Goal: Task Accomplishment & Management: Complete application form

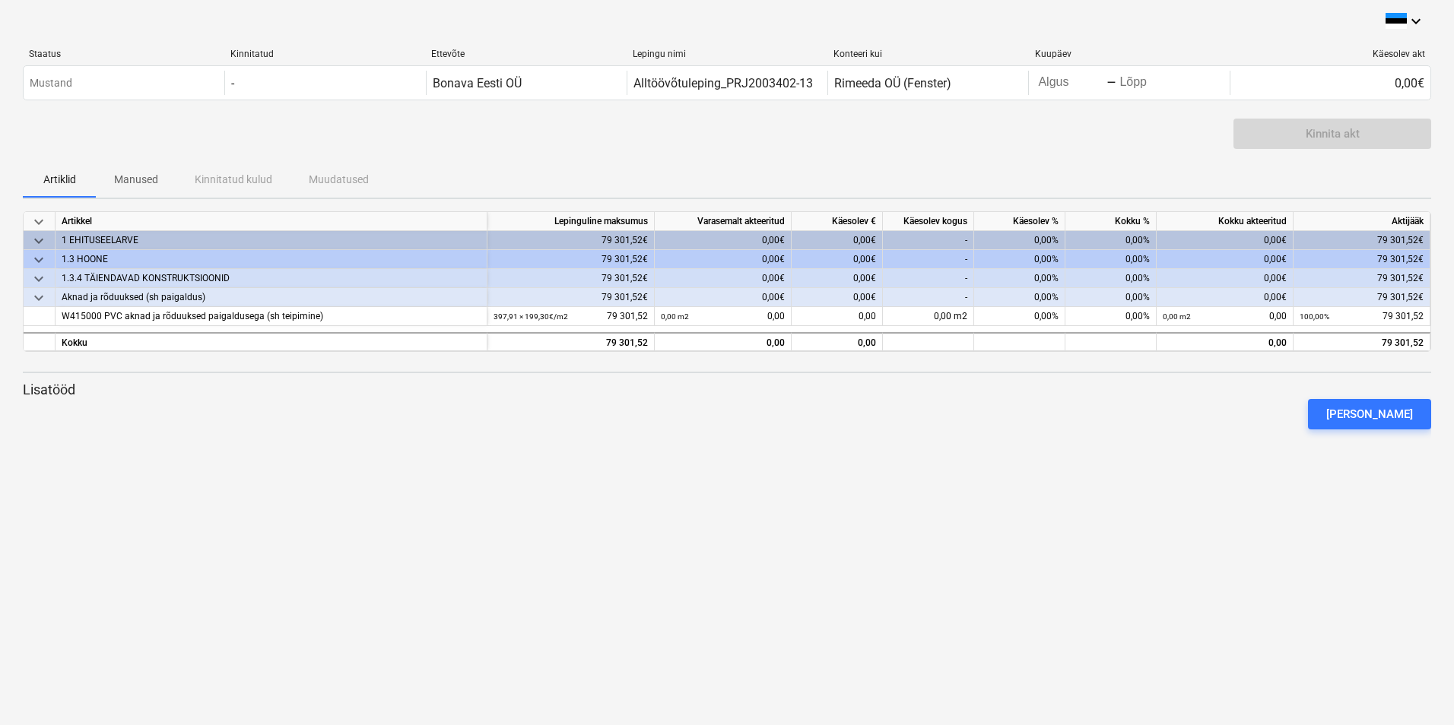
click at [855, 243] on div "0,00€" at bounding box center [836, 240] width 91 height 19
click at [1037, 237] on div "0,00%" at bounding box center [1019, 240] width 91 height 19
click at [610, 591] on div "keyboard_arrow_down Staatus Kinnitatud Ettevõte Lepingu nimi Konteeri kui Kuupä…" at bounding box center [727, 362] width 1454 height 725
click at [1417, 21] on icon "keyboard_arrow_down" at bounding box center [1415, 21] width 18 height 18
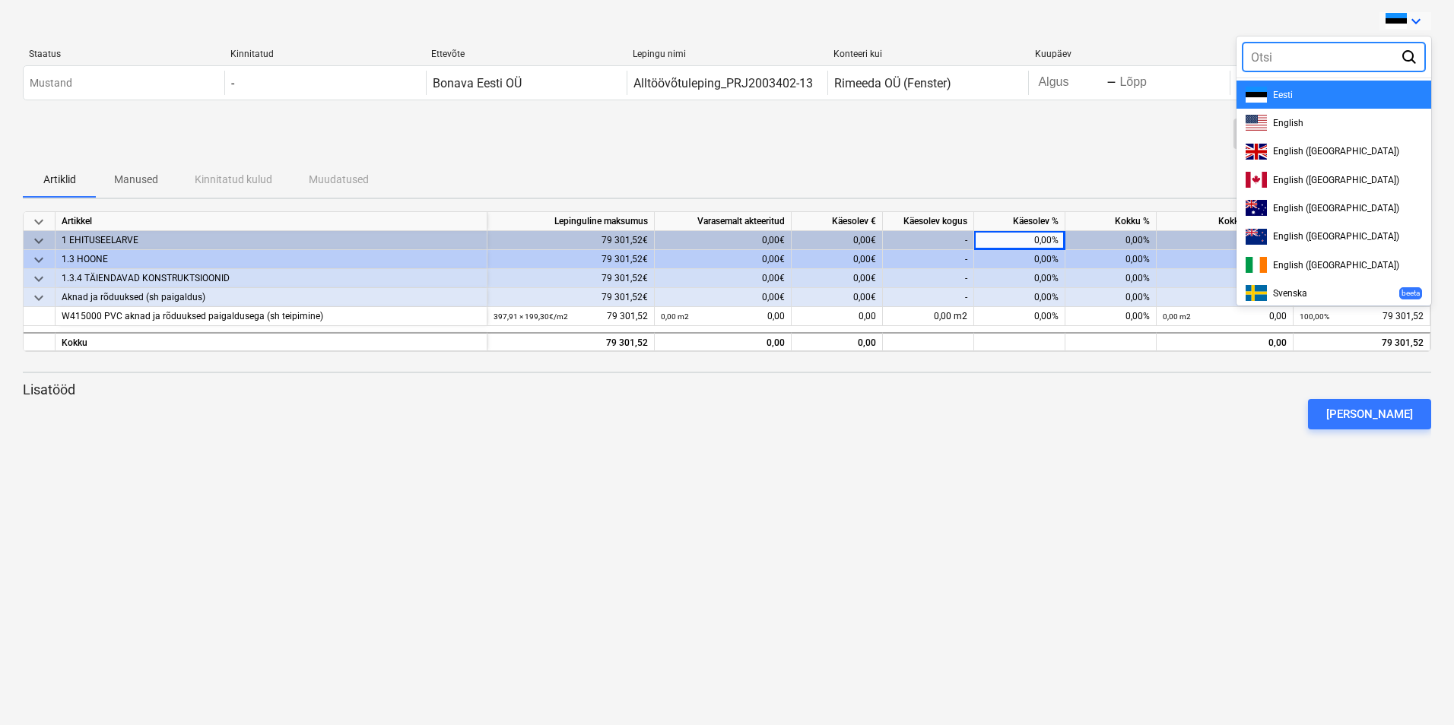
click at [1416, 21] on div at bounding box center [727, 362] width 1454 height 725
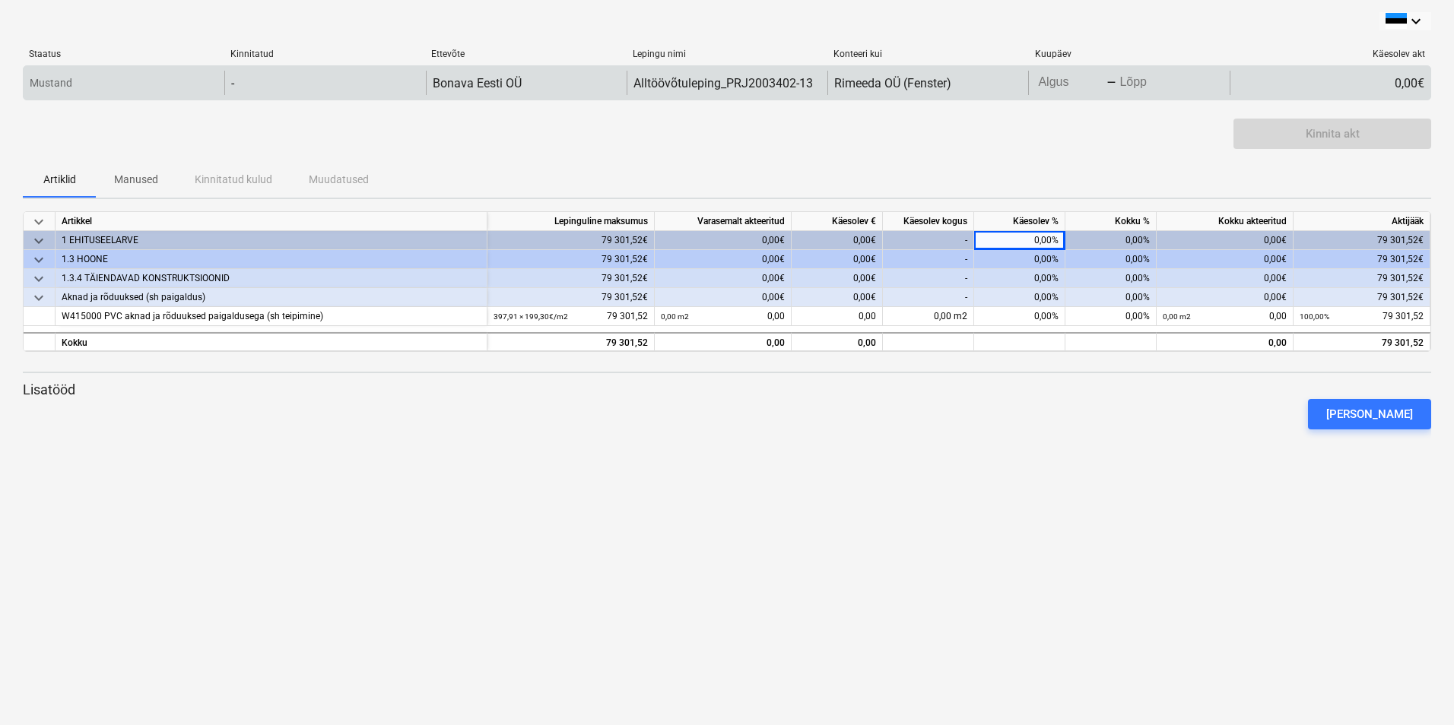
click at [1077, 85] on body "keyboard_arrow_down Staatus Kinnitatud Ettevõte Lepingu nimi Konteeri kui Kuupä…" at bounding box center [727, 362] width 1454 height 725
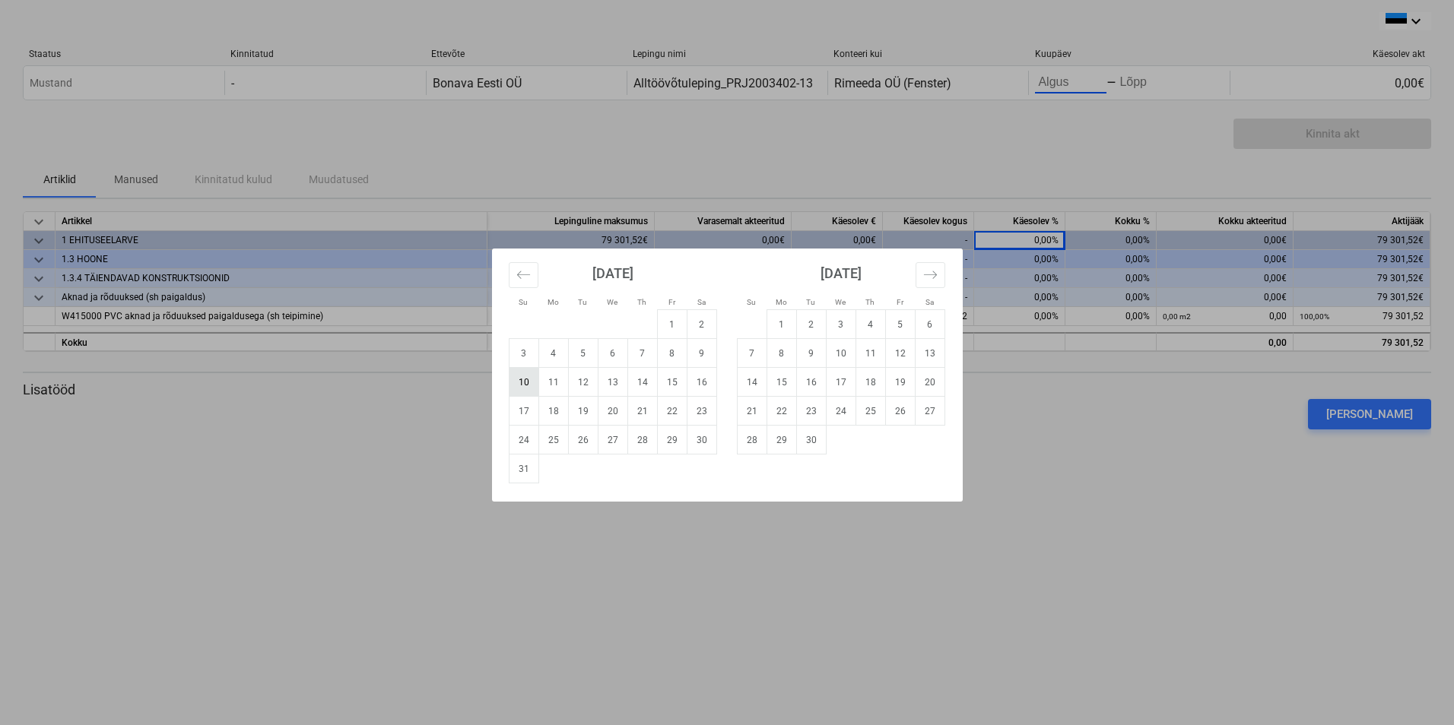
click at [532, 380] on td "10" at bounding box center [524, 382] width 30 height 29
type input "08/10/2025"
click at [553, 410] on td "18" at bounding box center [553, 411] width 30 height 29
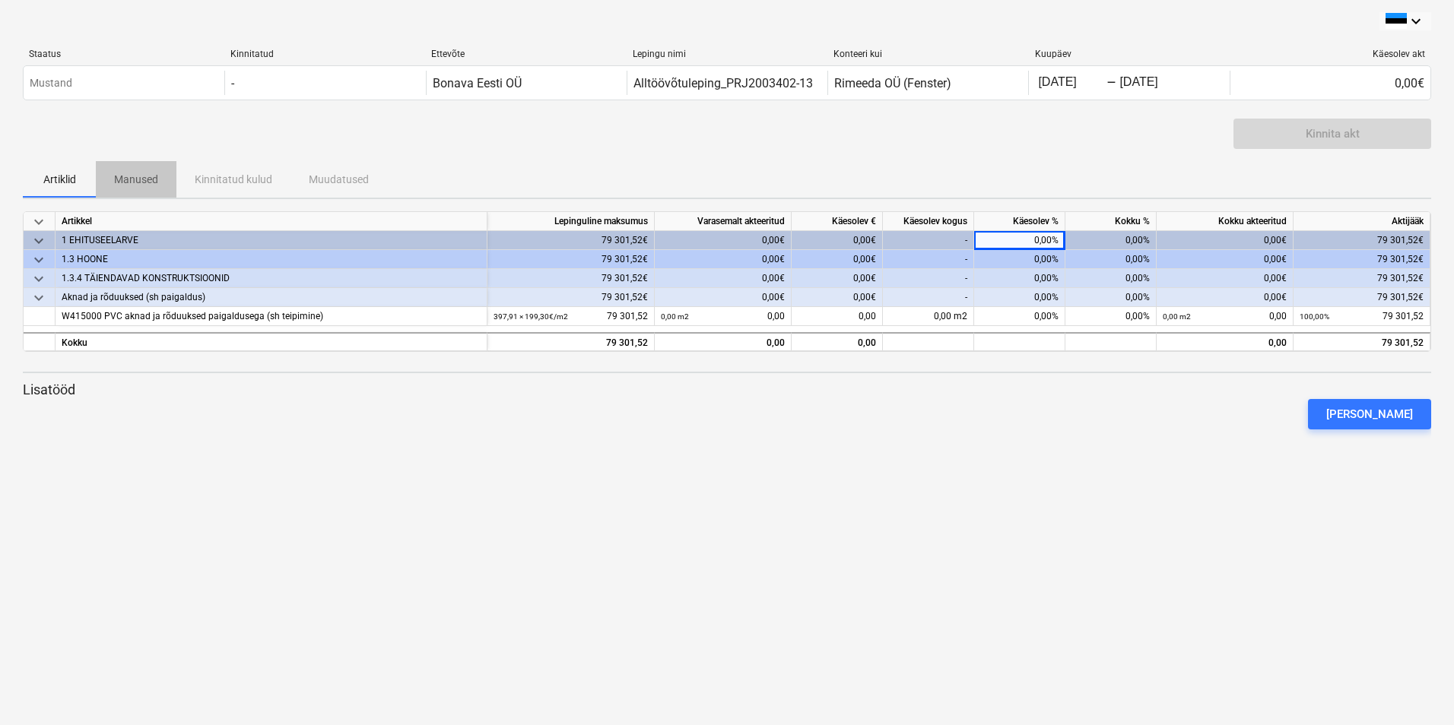
click at [127, 177] on p "Manused" at bounding box center [136, 180] width 44 height 16
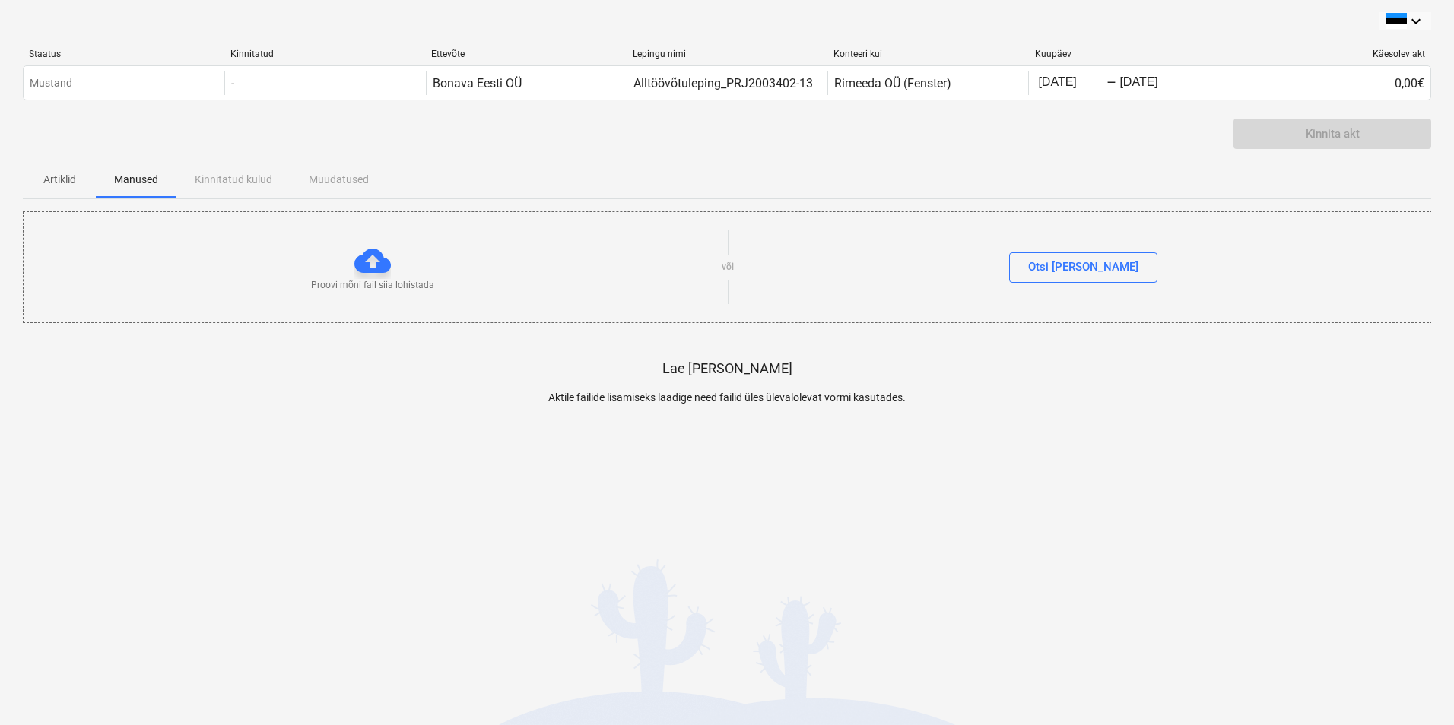
click at [235, 173] on div "Artiklid Manused Kinnitatud kulud Muudatused" at bounding box center [727, 179] width 1408 height 36
click at [62, 176] on p "Artiklid" at bounding box center [59, 180] width 36 height 16
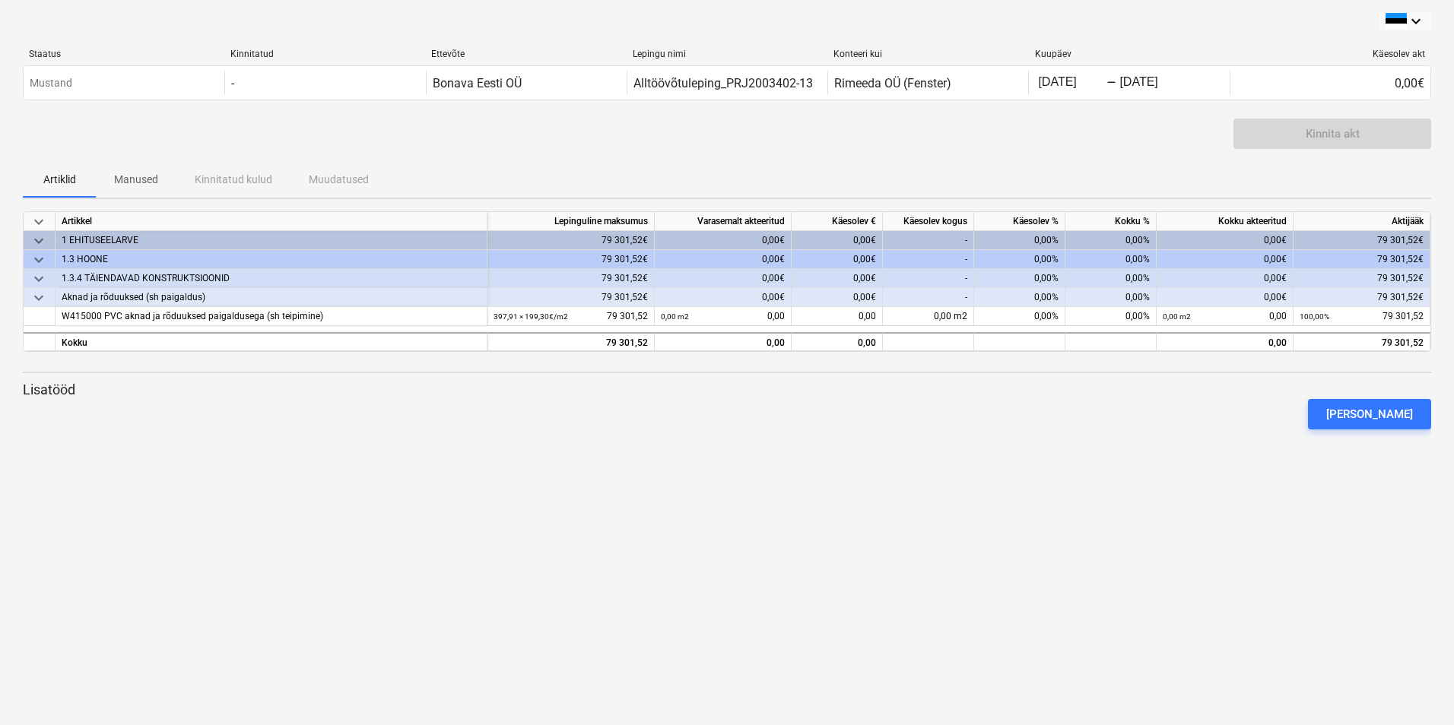
click at [867, 236] on div "0,00€" at bounding box center [836, 240] width 91 height 19
drag, startPoint x: 642, startPoint y: 523, endPoint x: 482, endPoint y: 480, distance: 165.4
click at [639, 523] on div "keyboard_arrow_down Staatus Kinnitatud Ettevõte Lepingu nimi Konteeri kui Kuupä…" at bounding box center [727, 362] width 1454 height 725
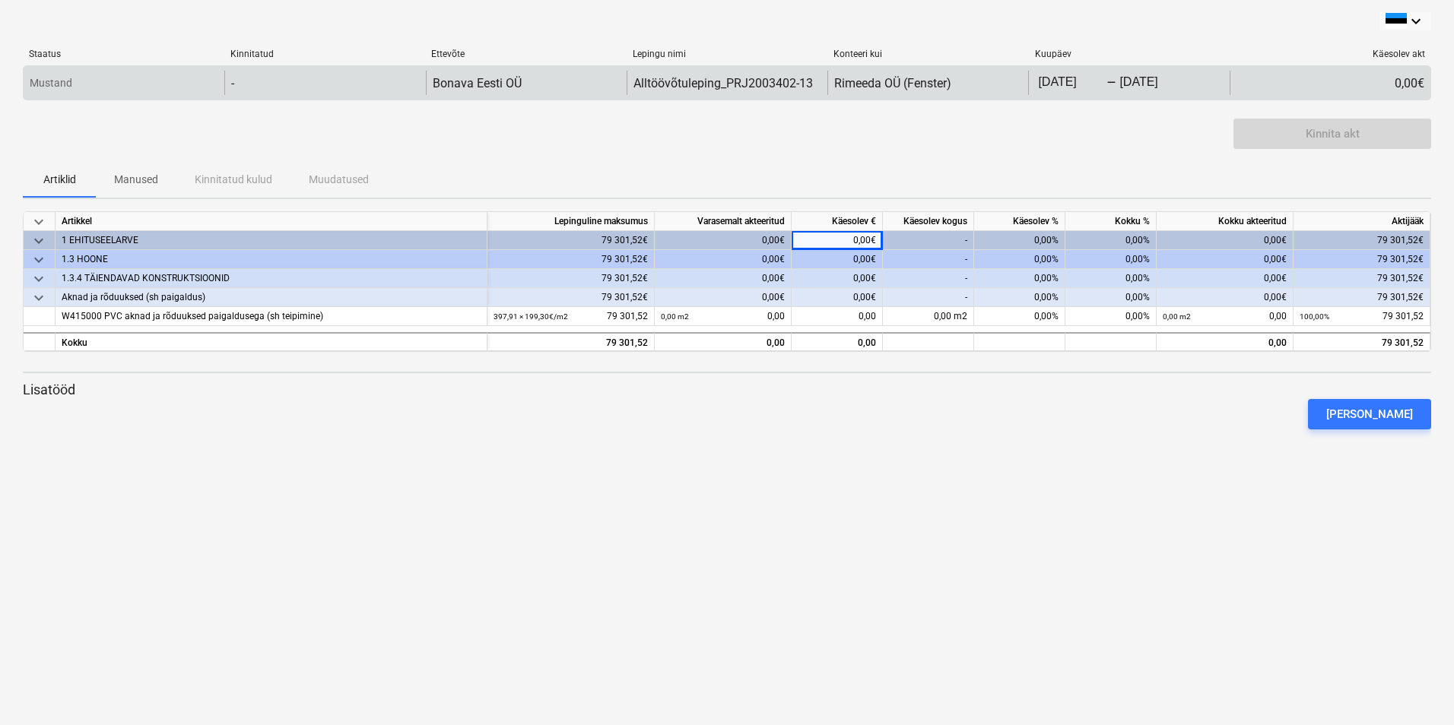
click at [116, 82] on div "Mustand" at bounding box center [124, 83] width 201 height 24
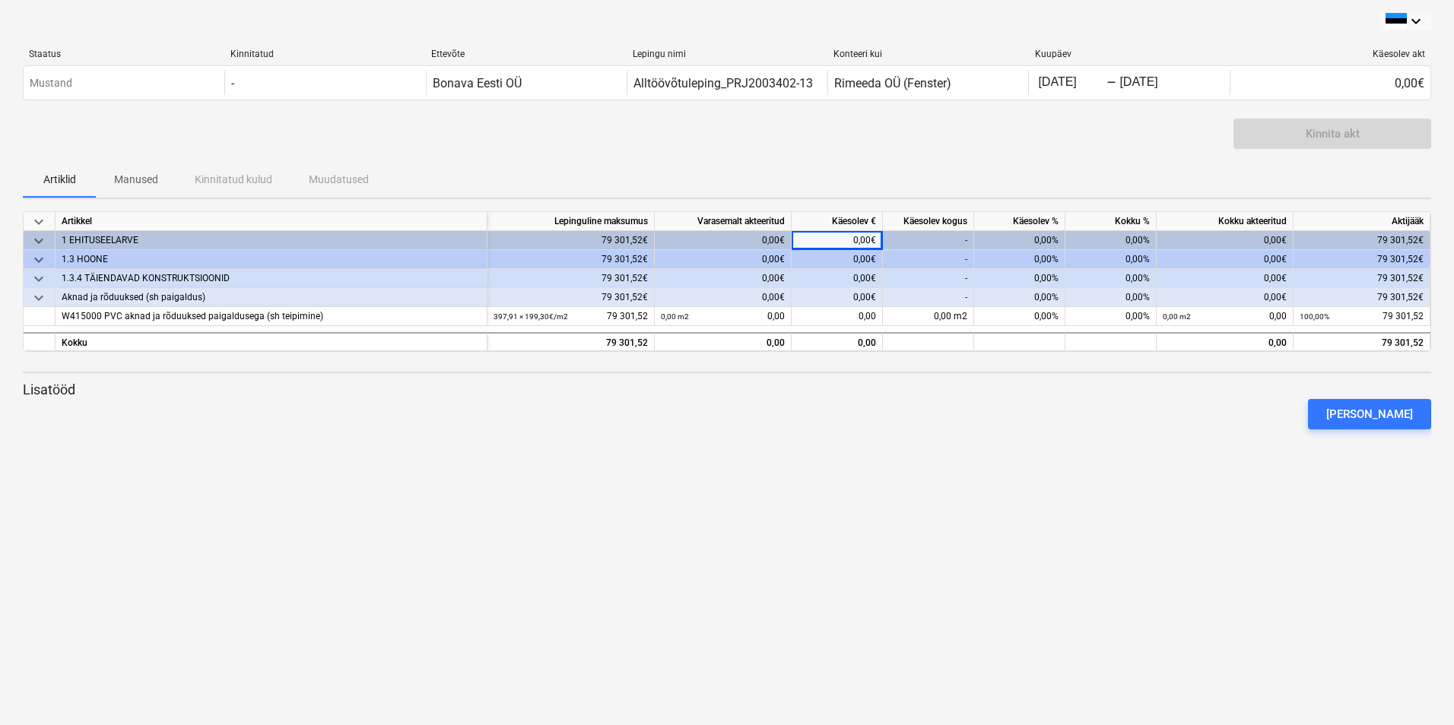
click at [549, 138] on div "Kinnita akt" at bounding box center [727, 140] width 1408 height 43
click at [1381, 414] on div "Lisa lisatöö" at bounding box center [1369, 414] width 87 height 20
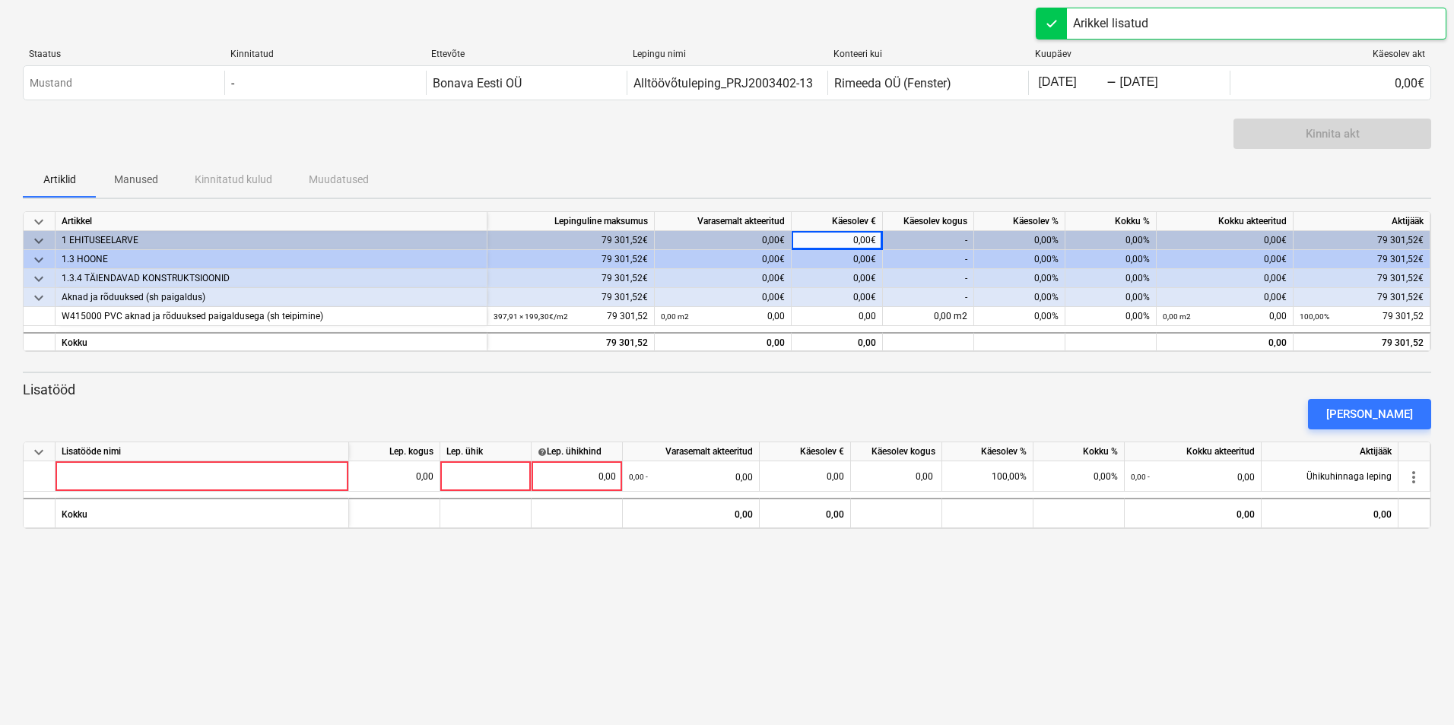
click at [876, 407] on div "Lisa lisatöö" at bounding box center [727, 414] width 1420 height 43
click at [1043, 242] on div "0,00%" at bounding box center [1019, 240] width 91 height 19
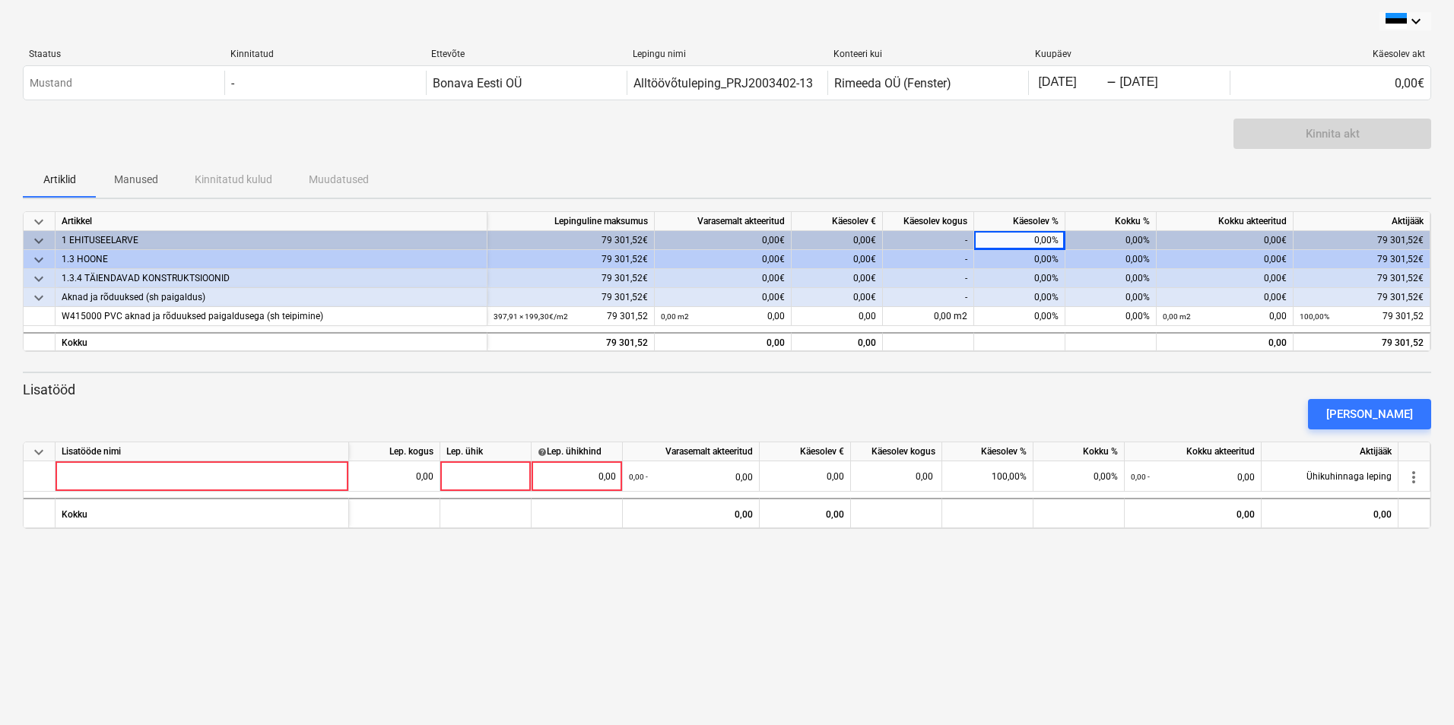
click at [1020, 264] on div "0,00%" at bounding box center [1019, 259] width 91 height 19
click at [861, 253] on div "0,00€" at bounding box center [836, 259] width 91 height 19
click at [947, 262] on div "-" at bounding box center [928, 259] width 91 height 19
click at [109, 298] on div "Aknad ja rõduuksed (sh paigaldus)" at bounding box center [271, 297] width 419 height 19
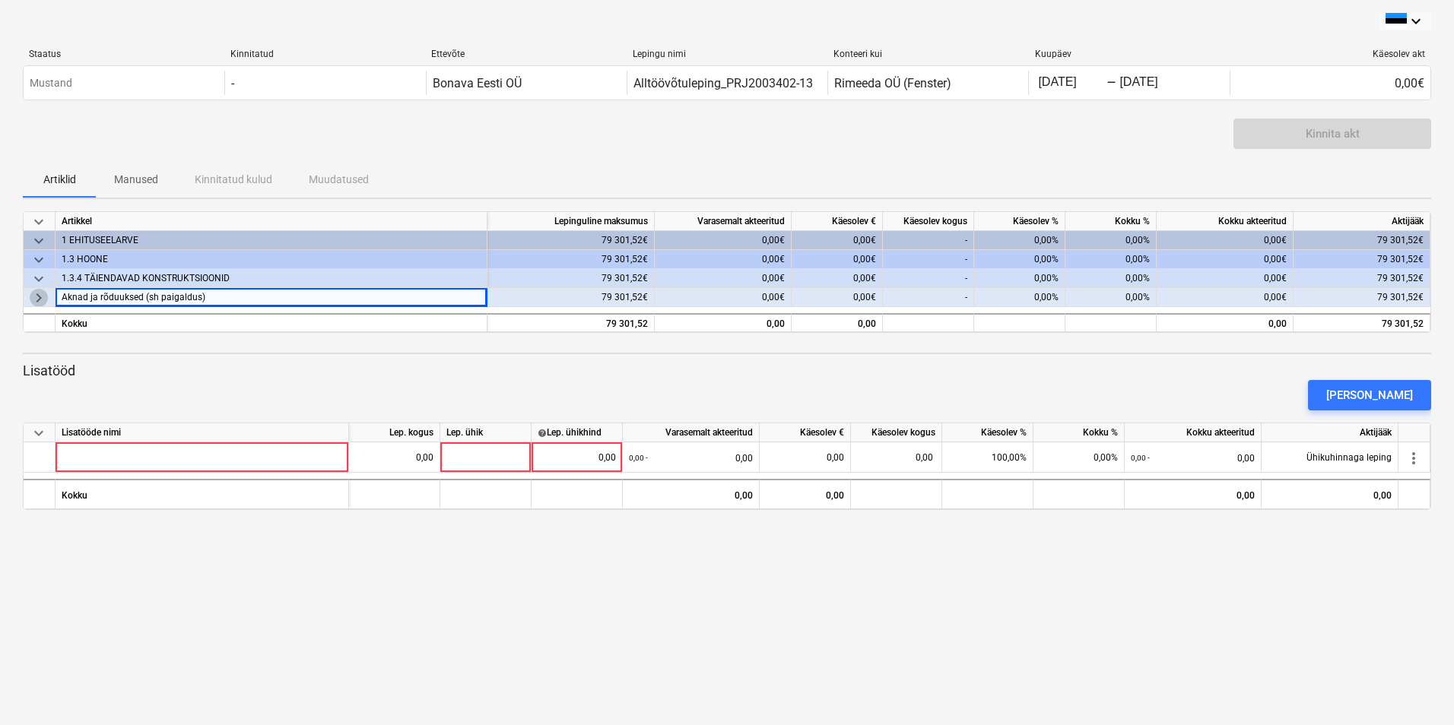
click at [37, 295] on span "keyboard_arrow_right" at bounding box center [39, 298] width 18 height 18
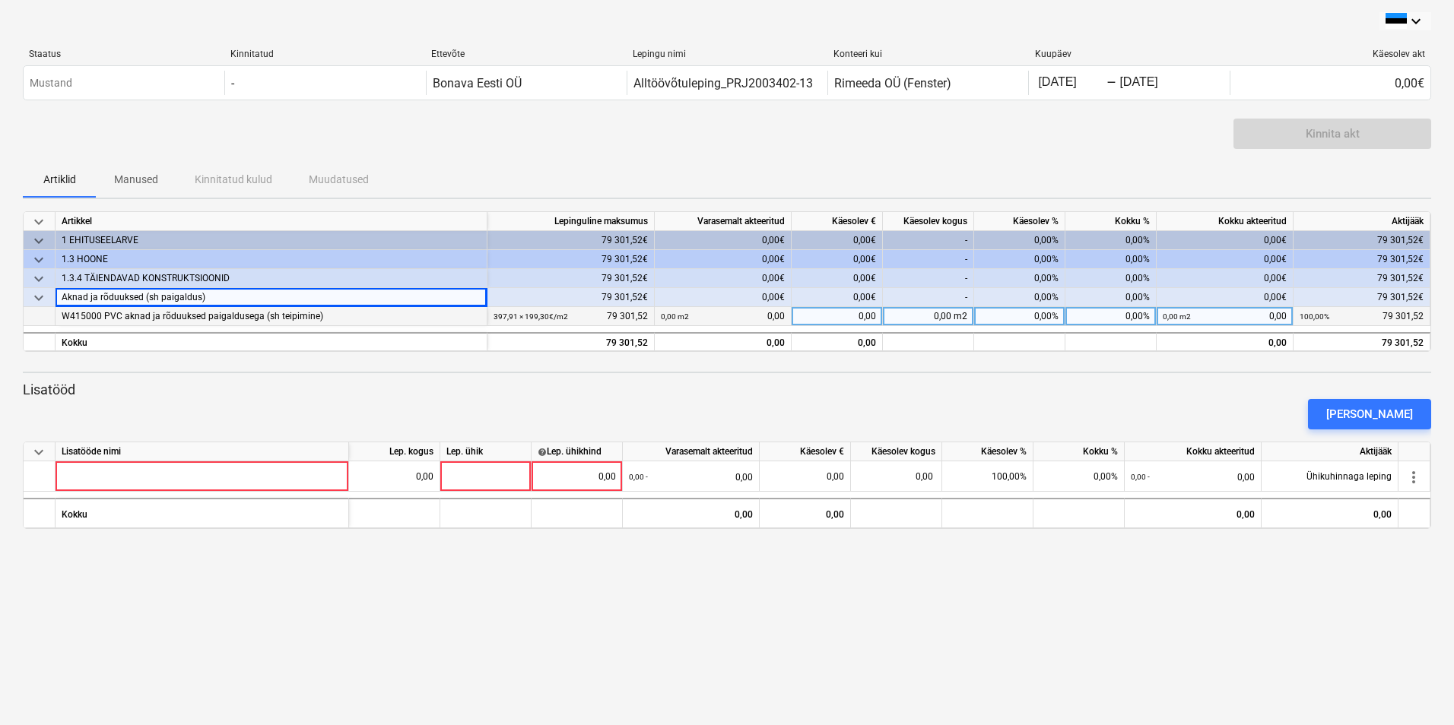
click at [1050, 313] on div "0,00%" at bounding box center [1019, 316] width 91 height 19
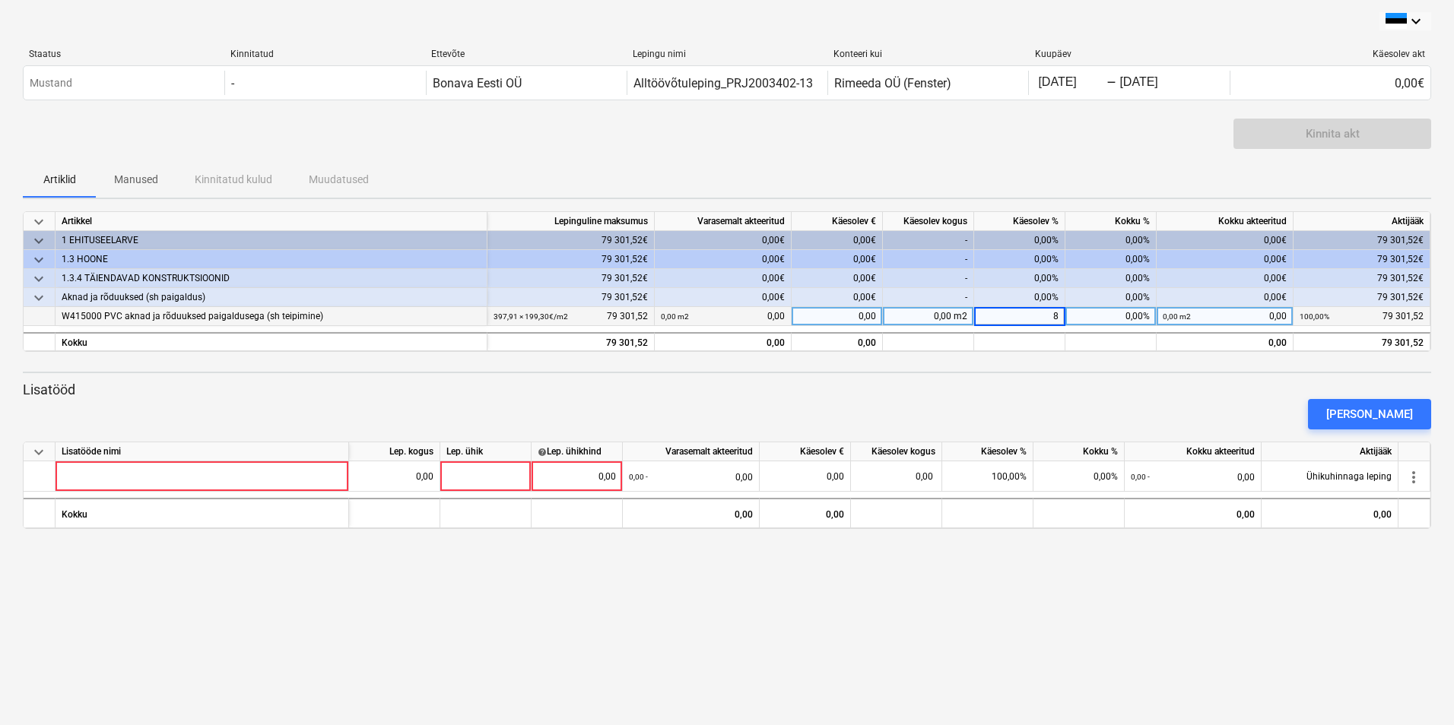
type input "80"
click at [1021, 402] on div "Lisa lisatöö" at bounding box center [727, 414] width 1420 height 43
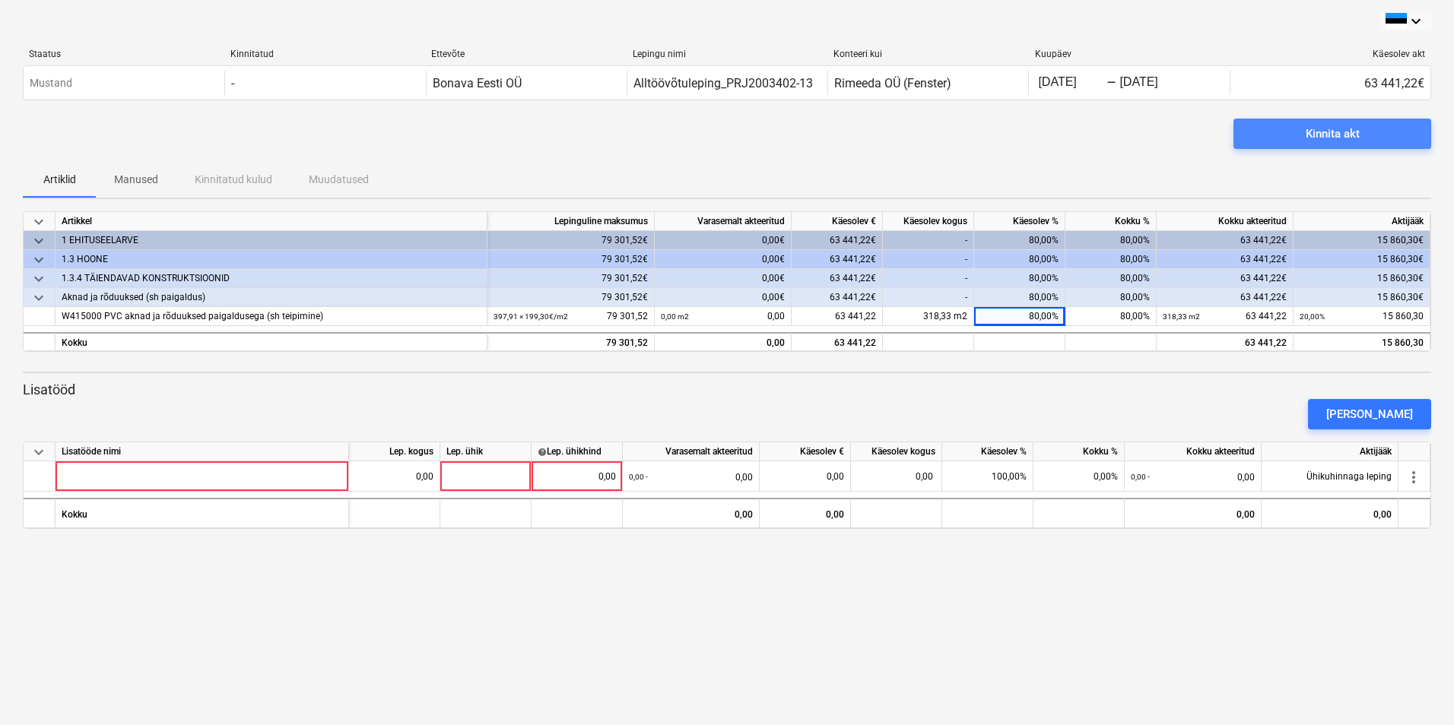
click at [1318, 130] on div "Kinnita akt" at bounding box center [1332, 134] width 54 height 20
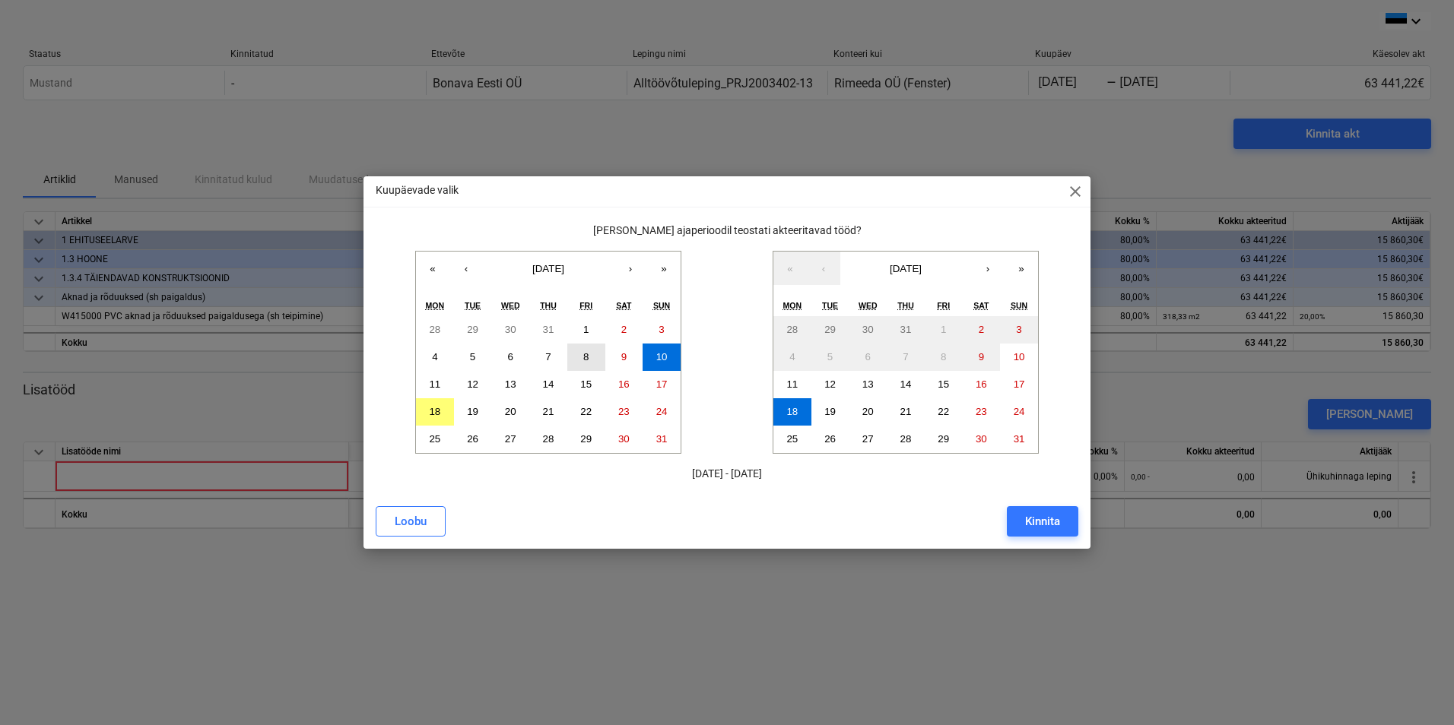
click at [585, 357] on abbr "8" at bounding box center [585, 356] width 5 height 11
click at [791, 413] on abbr "18" at bounding box center [791, 411] width 11 height 11
click at [432, 380] on abbr "11" at bounding box center [434, 384] width 11 height 11
click at [1032, 522] on div "Kinnita" at bounding box center [1042, 522] width 35 height 20
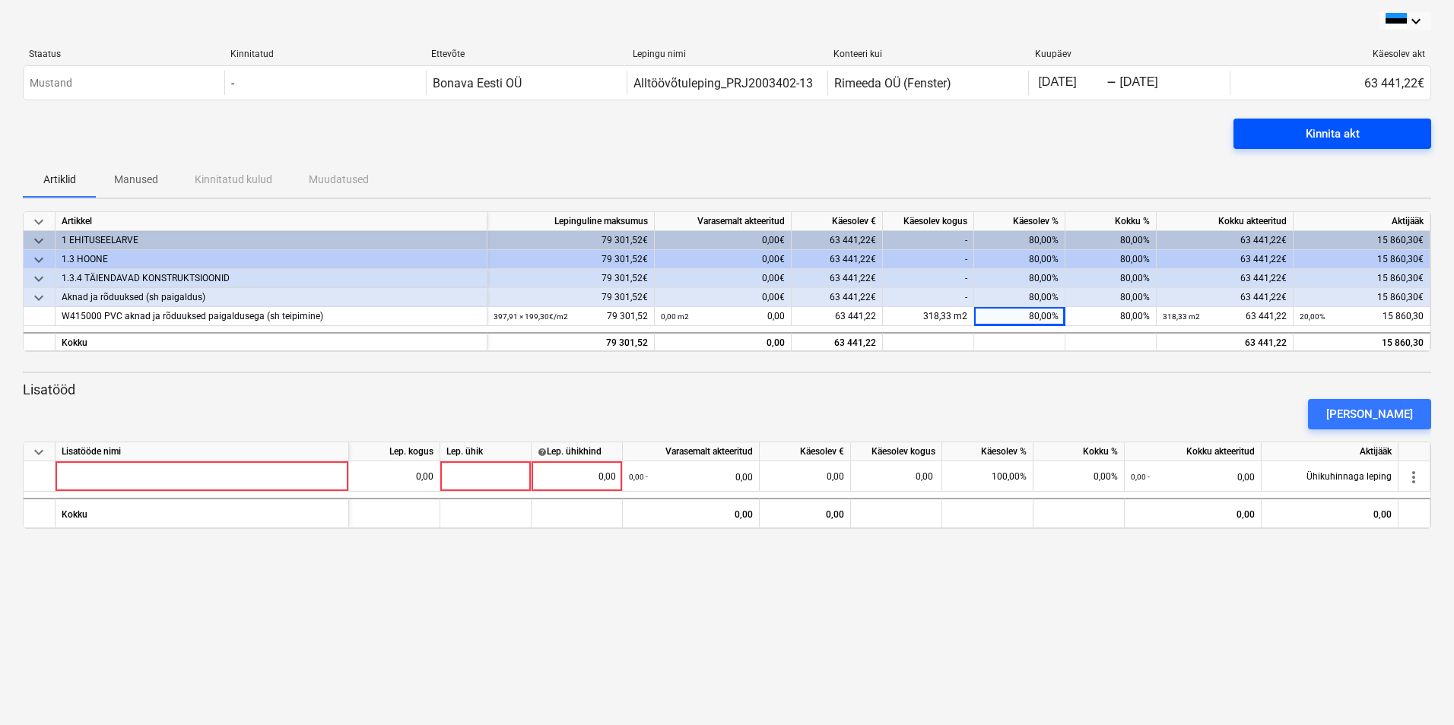
click at [1324, 129] on div "Kinnita akt" at bounding box center [1332, 134] width 54 height 20
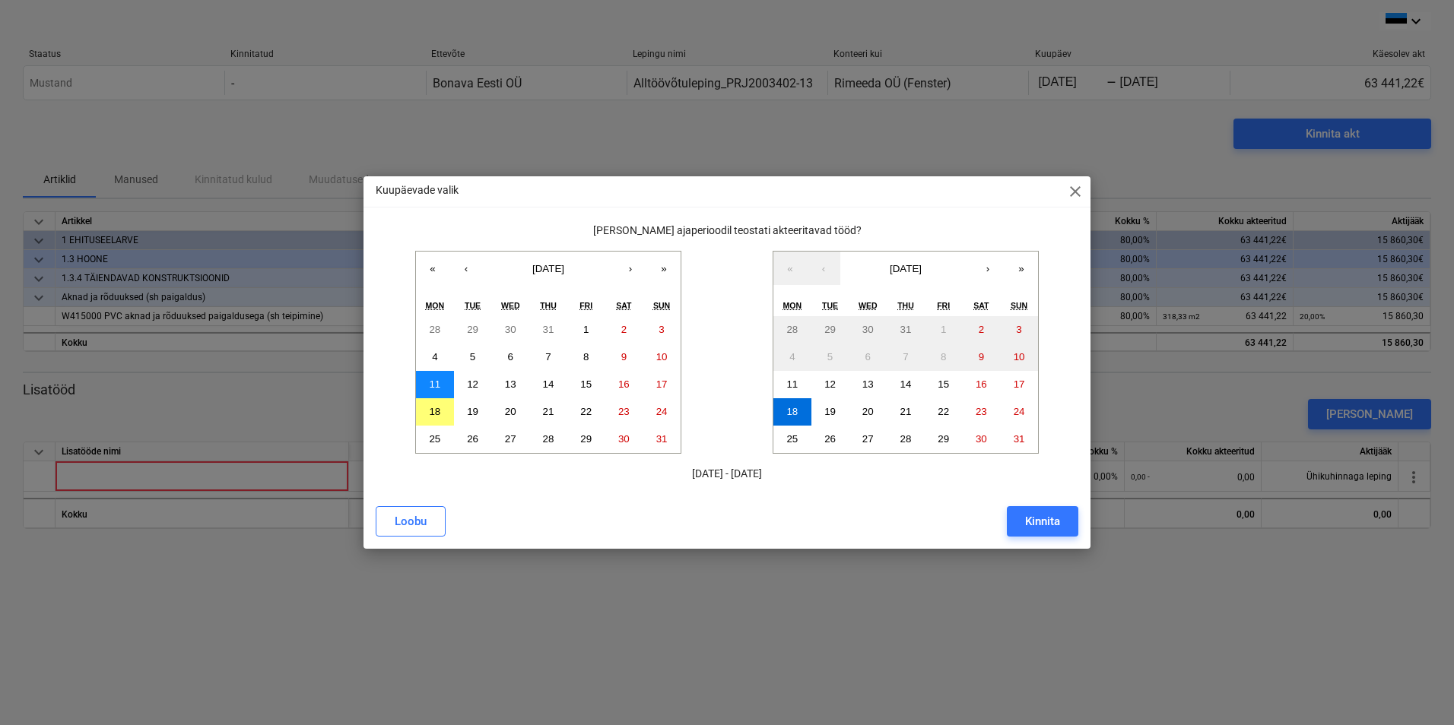
click at [430, 376] on button "11" at bounding box center [435, 384] width 38 height 27
click at [778, 407] on button "18" at bounding box center [792, 411] width 38 height 27
click at [1042, 516] on div "Kinnita" at bounding box center [1042, 522] width 35 height 20
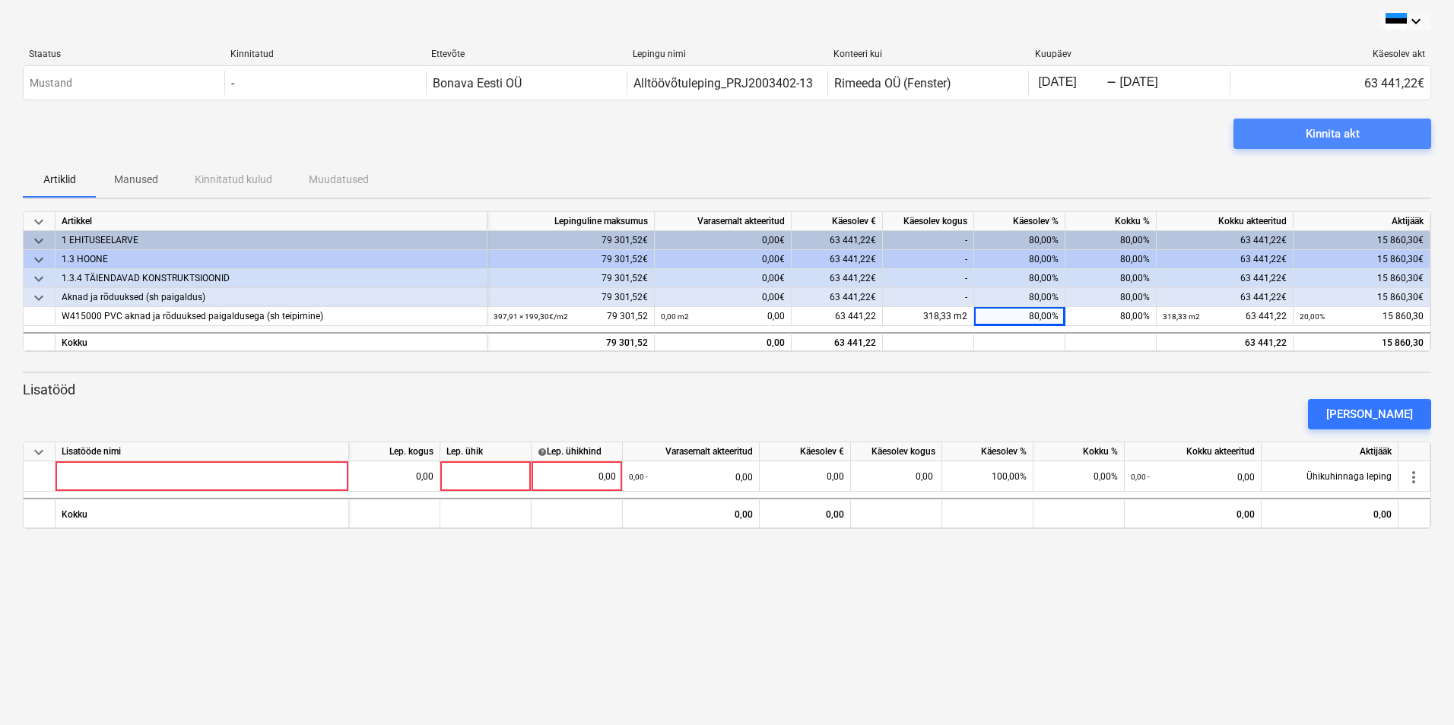
click at [1329, 130] on div "Kinnita akt" at bounding box center [1332, 134] width 54 height 20
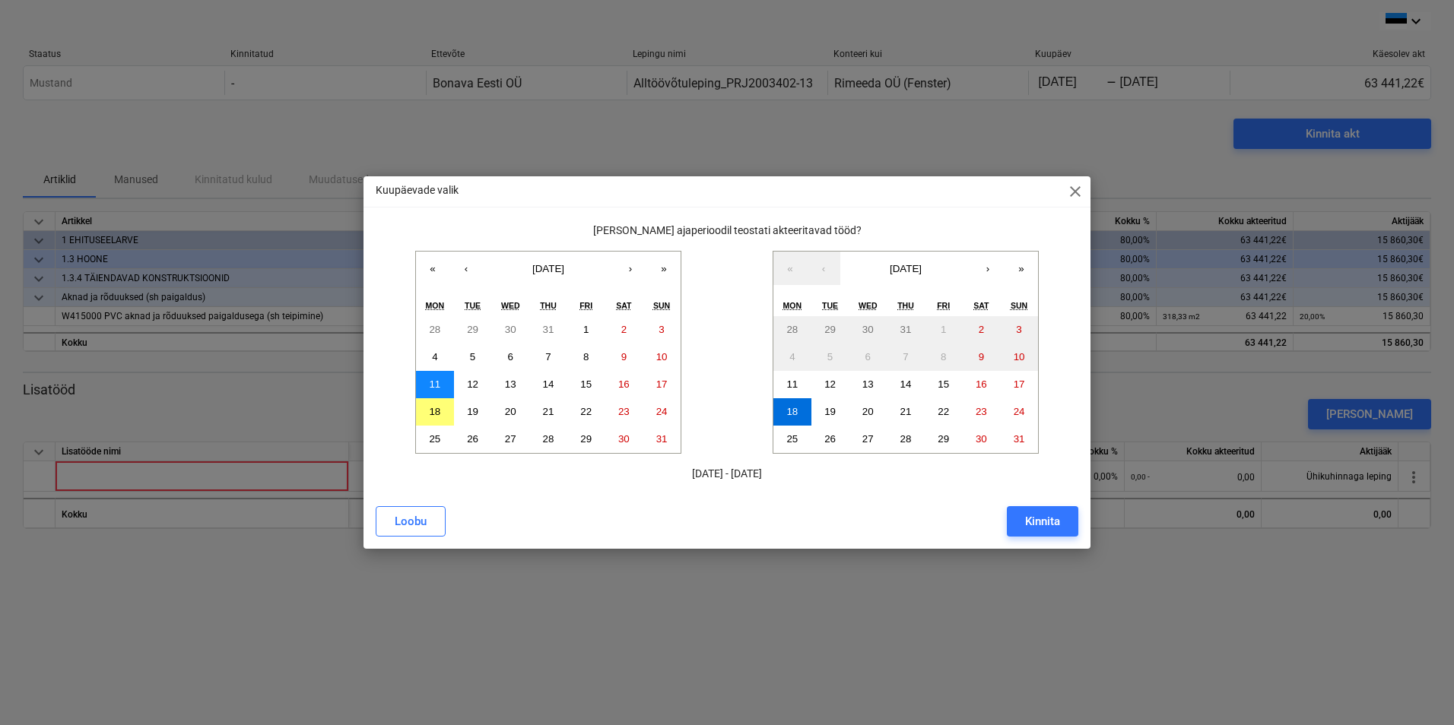
click at [436, 380] on abbr "11" at bounding box center [434, 384] width 11 height 11
click at [787, 406] on abbr "18" at bounding box center [791, 411] width 11 height 11
click at [1039, 522] on div "Kinnita" at bounding box center [1042, 522] width 35 height 20
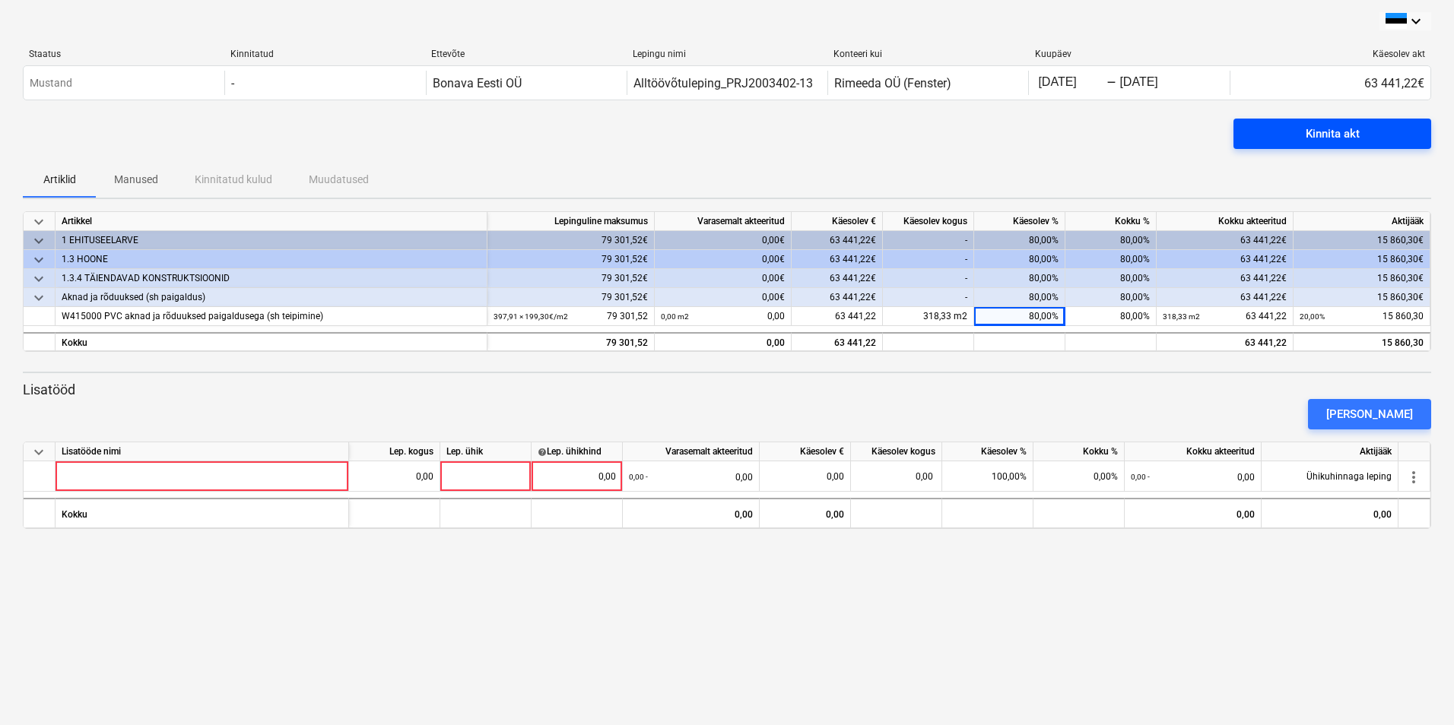
click at [1325, 131] on div "Kinnita akt" at bounding box center [1332, 134] width 54 height 20
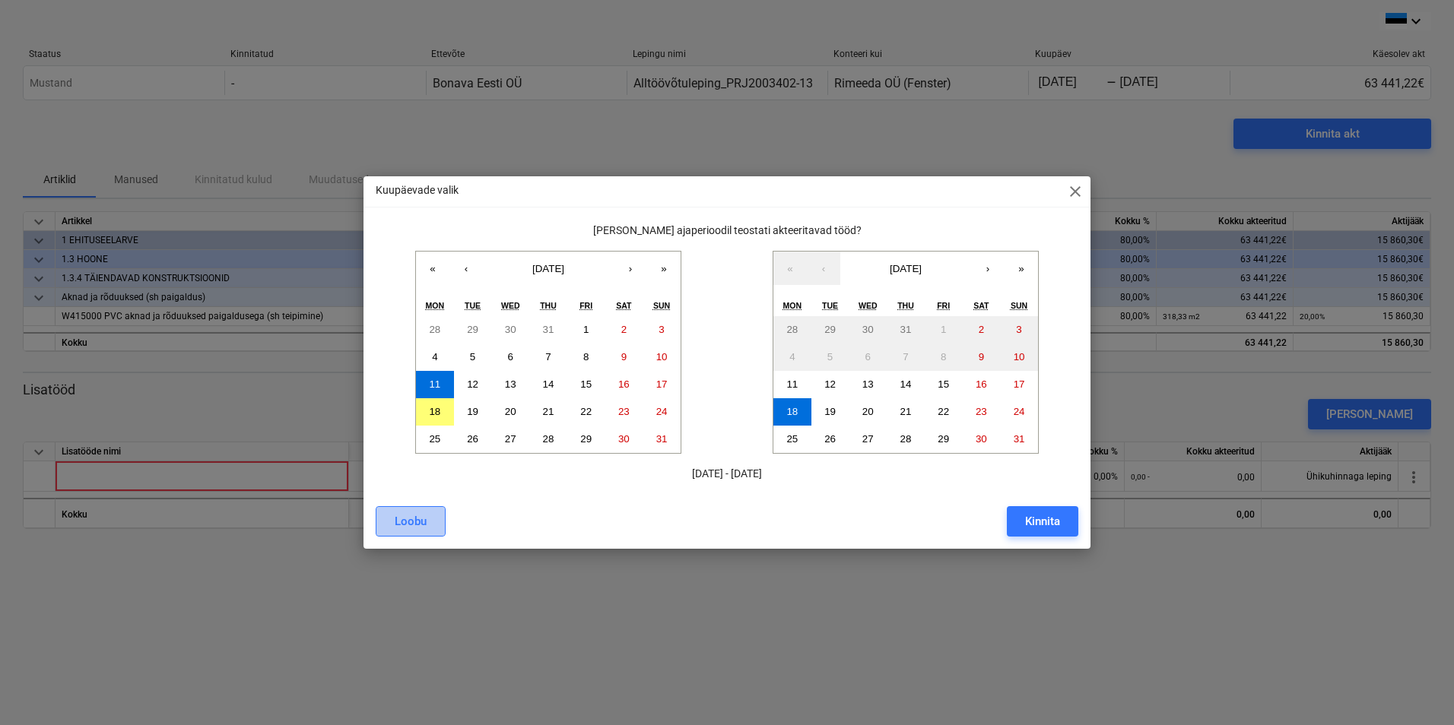
click at [418, 519] on div "Loobu" at bounding box center [411, 522] width 32 height 20
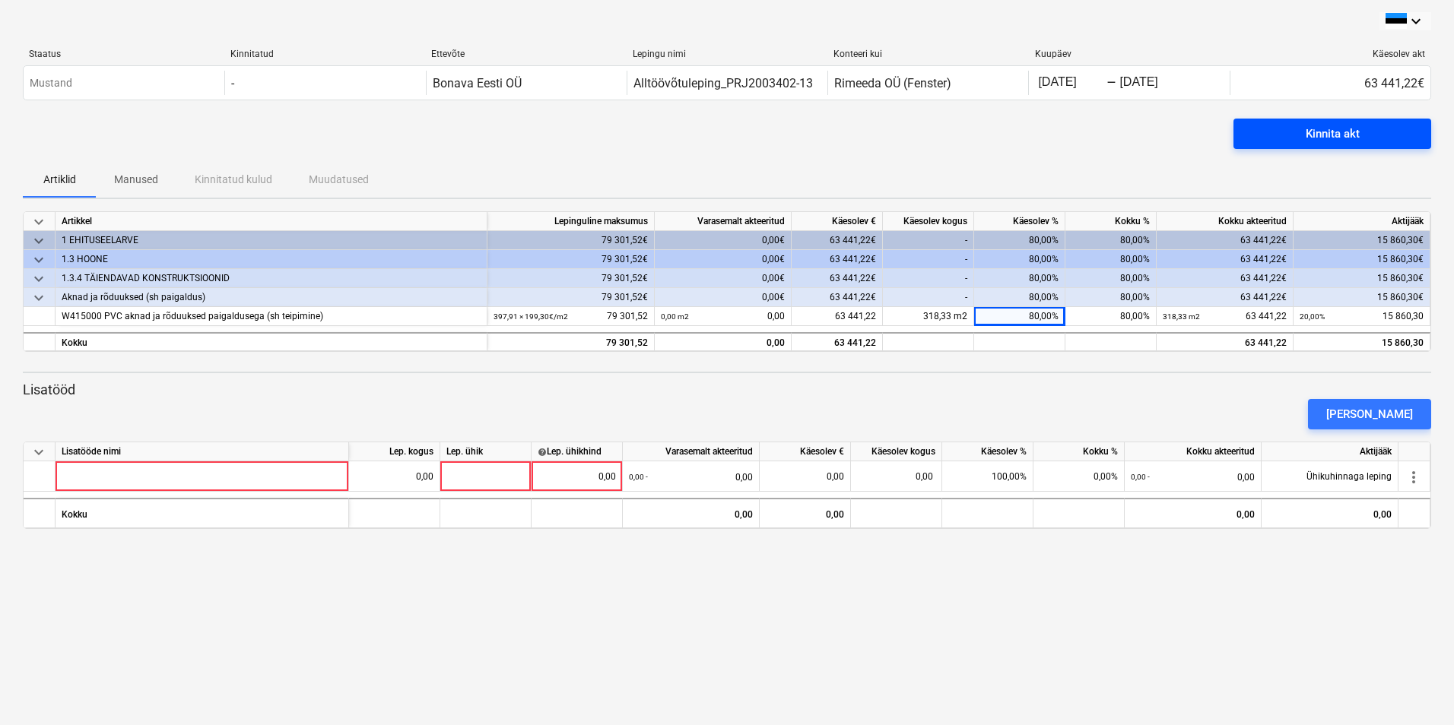
click at [1323, 138] on div "Kinnita akt" at bounding box center [1332, 134] width 54 height 20
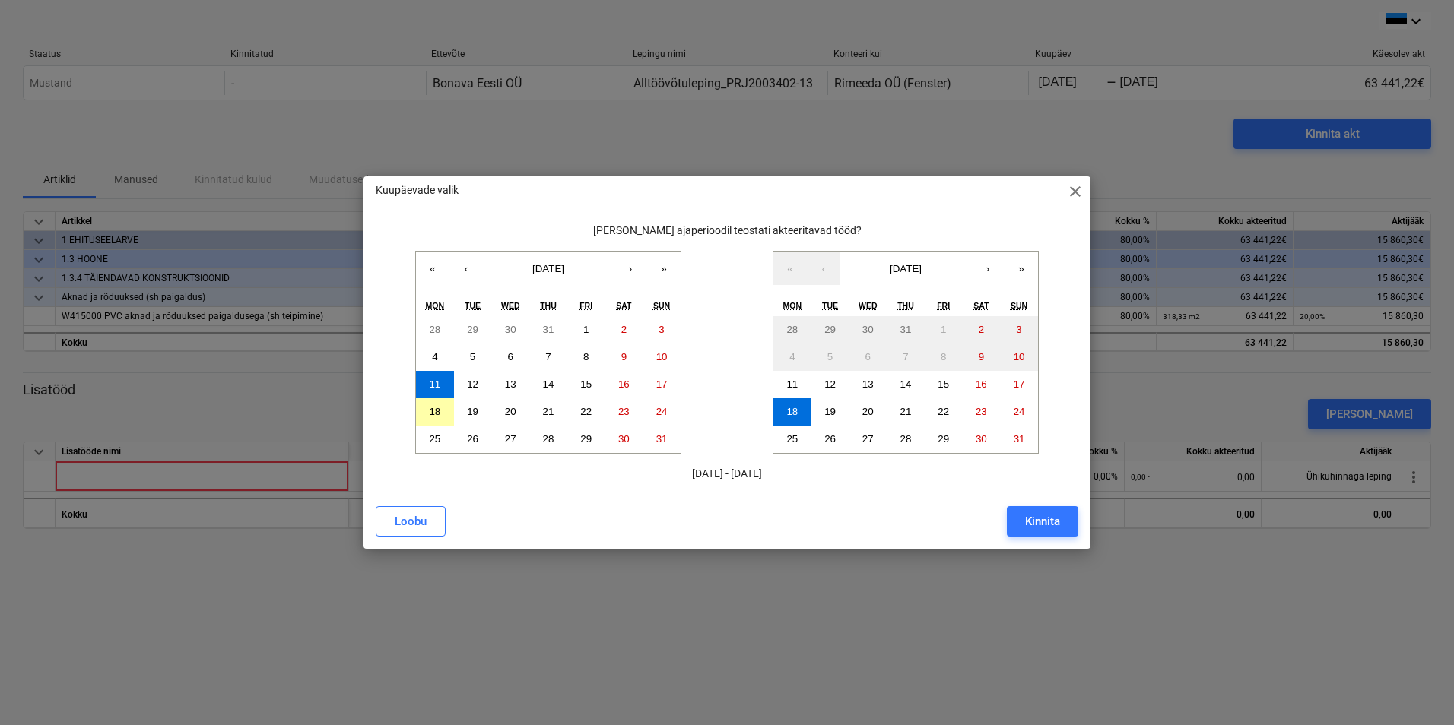
click at [438, 408] on abbr "18" at bounding box center [434, 411] width 11 height 11
click at [443, 385] on button "11" at bounding box center [435, 384] width 38 height 27
click at [1019, 385] on abbr "17" at bounding box center [1018, 384] width 11 height 11
click at [1039, 522] on div "Kinnita" at bounding box center [1042, 522] width 35 height 20
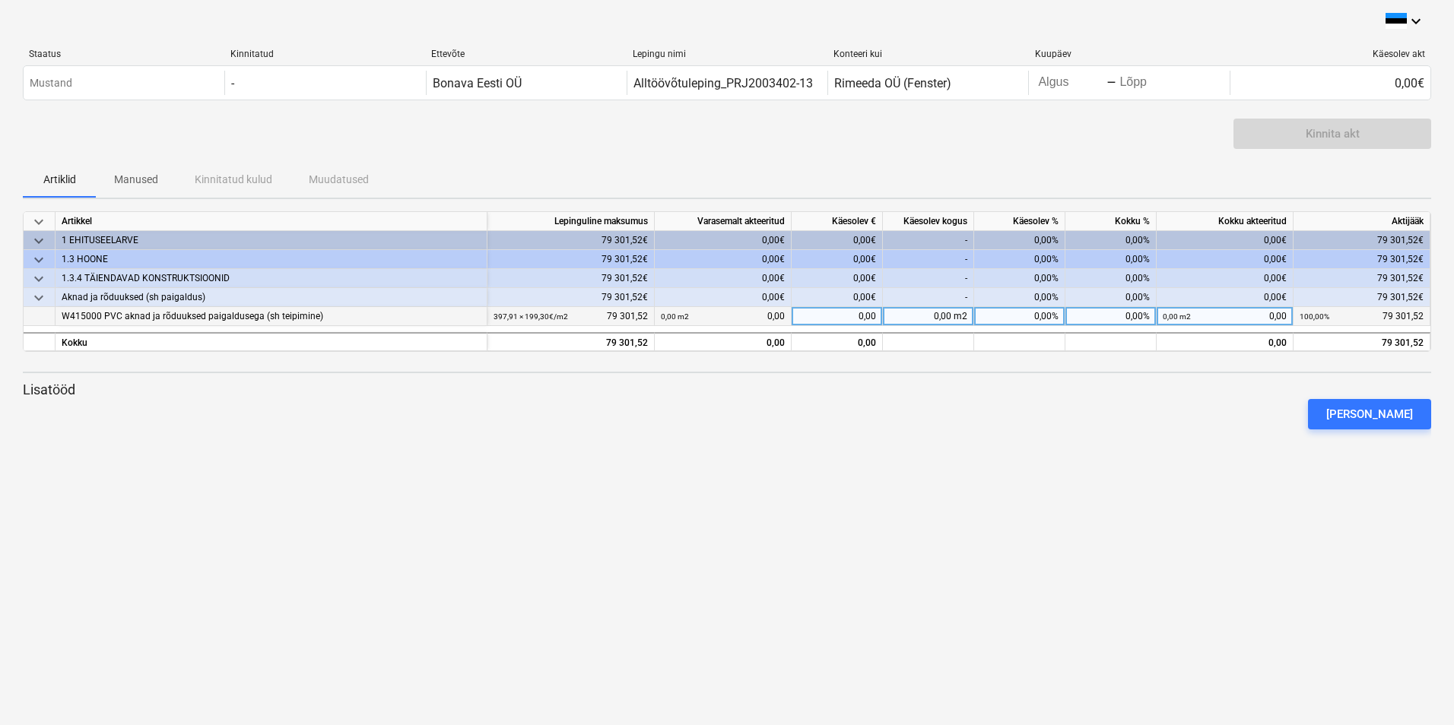
click at [1030, 316] on div "0,00%" at bounding box center [1019, 316] width 91 height 19
type input "80"
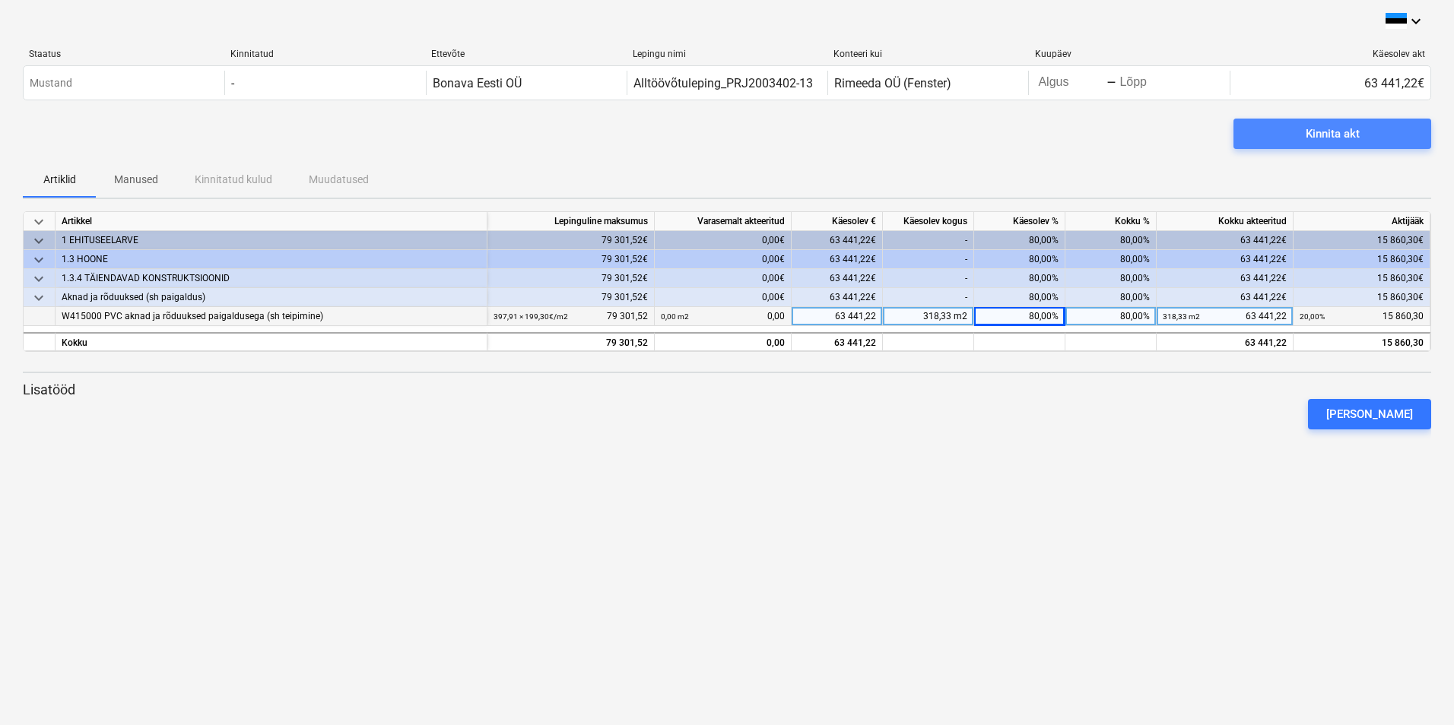
click at [1327, 136] on div "Kinnita akt" at bounding box center [1332, 134] width 54 height 20
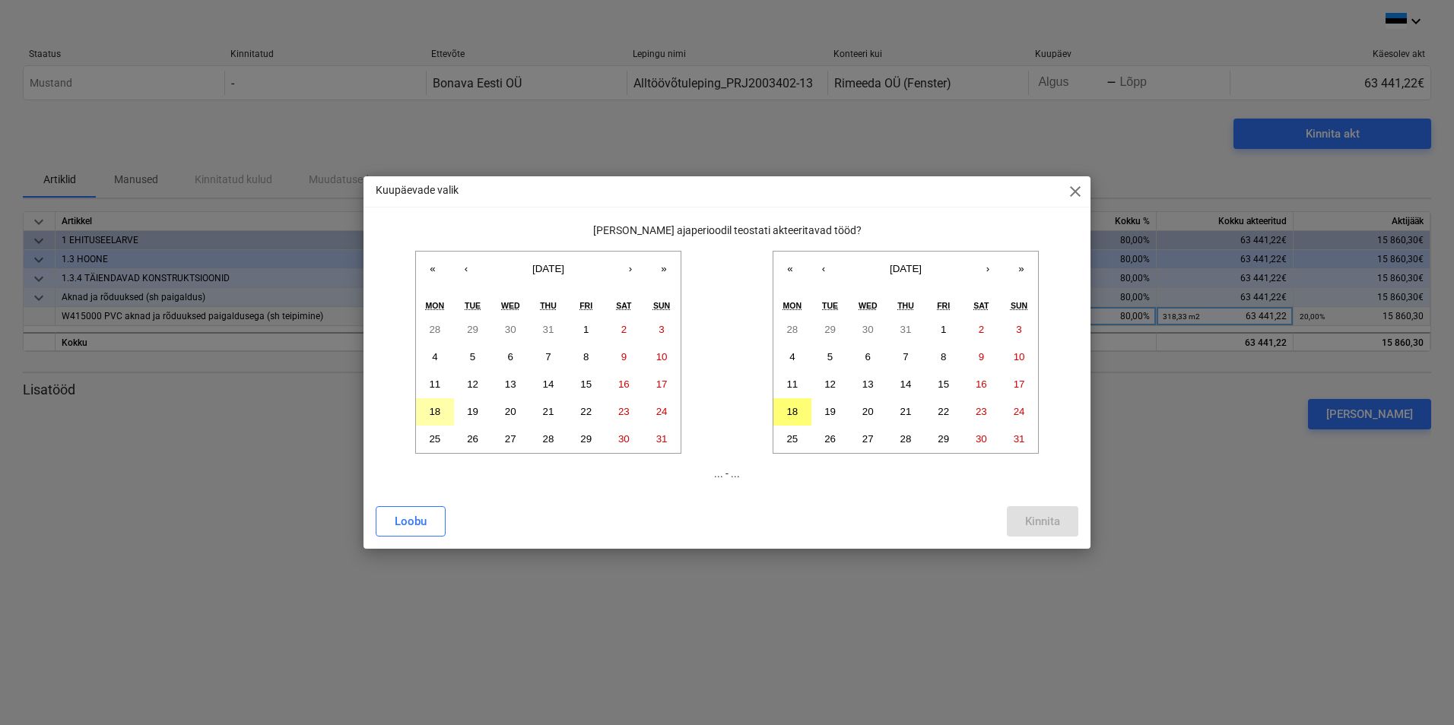
click at [438, 411] on abbr "18" at bounding box center [434, 411] width 11 height 11
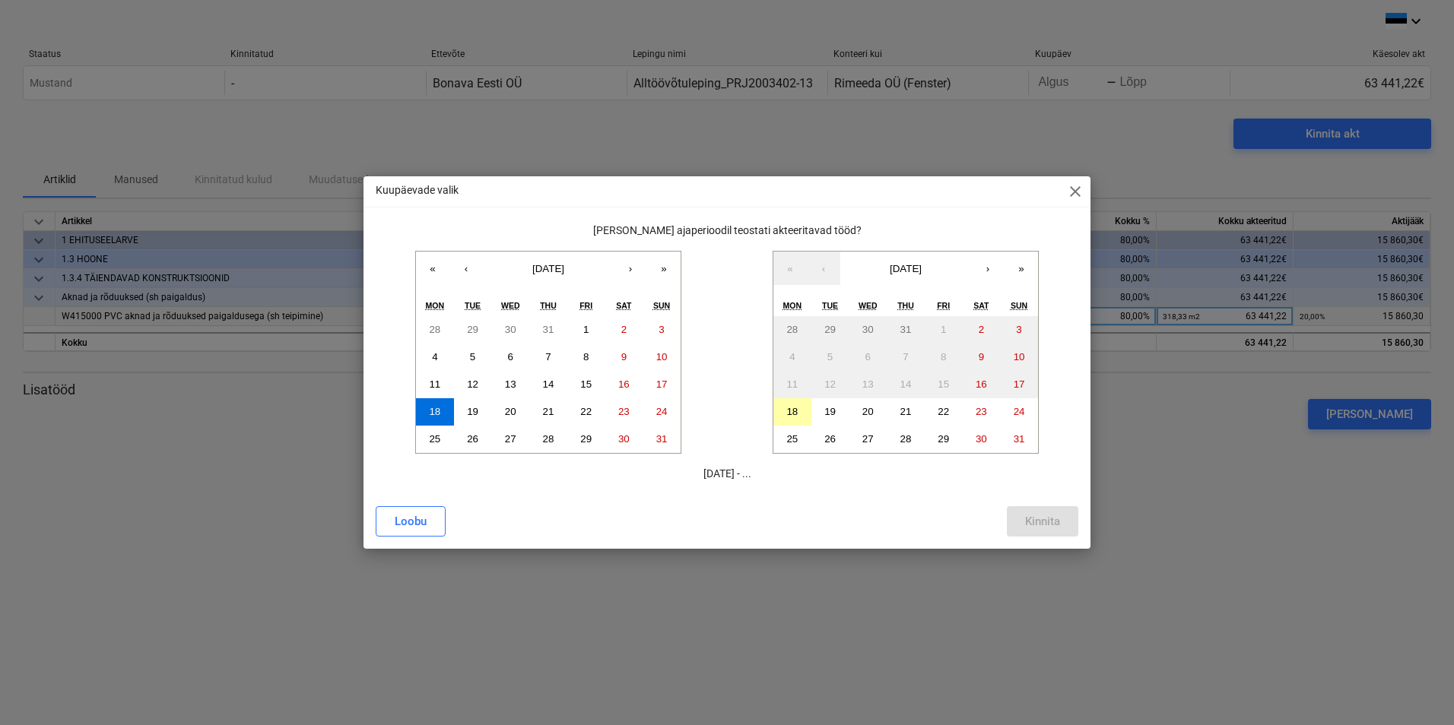
click at [786, 413] on abbr "18" at bounding box center [791, 411] width 11 height 11
click at [1045, 517] on div "Kinnita" at bounding box center [1042, 522] width 35 height 20
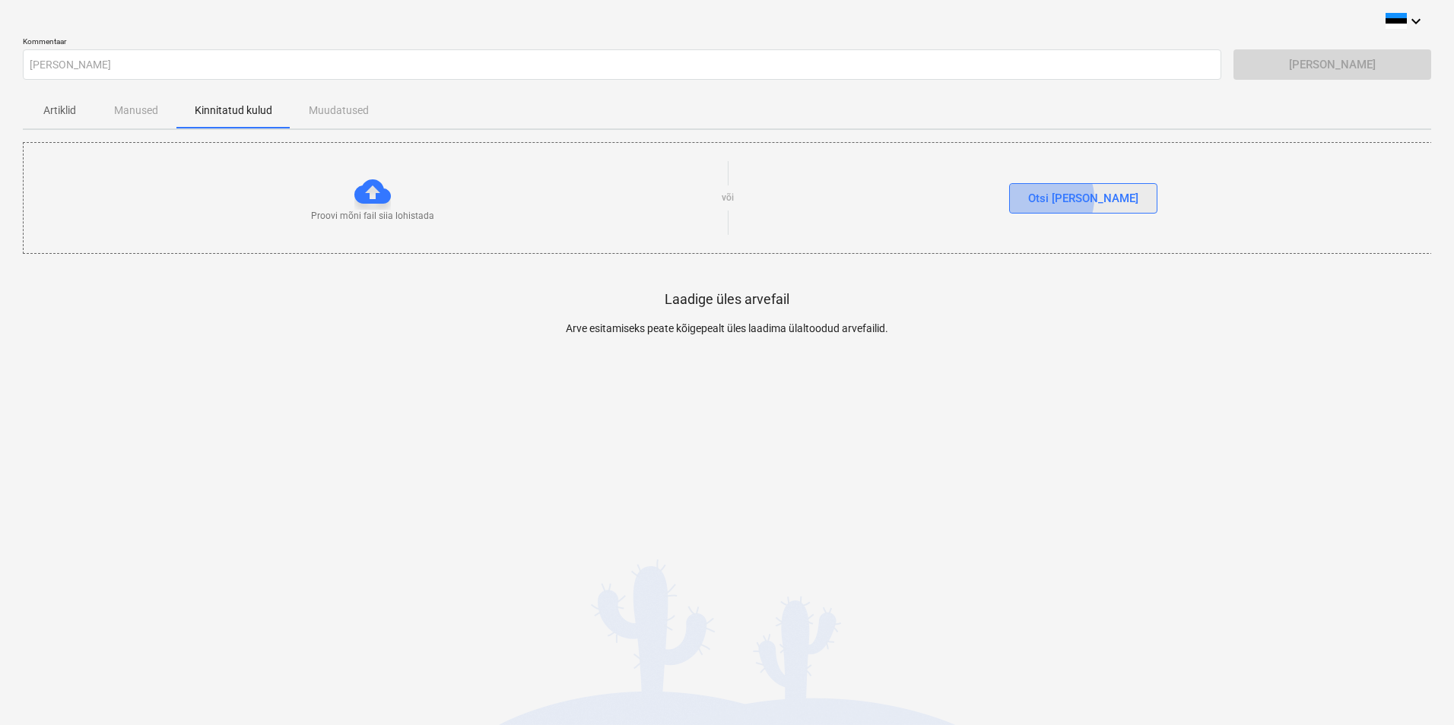
click at [1073, 198] on div "Otsi [PERSON_NAME]" at bounding box center [1083, 199] width 110 height 20
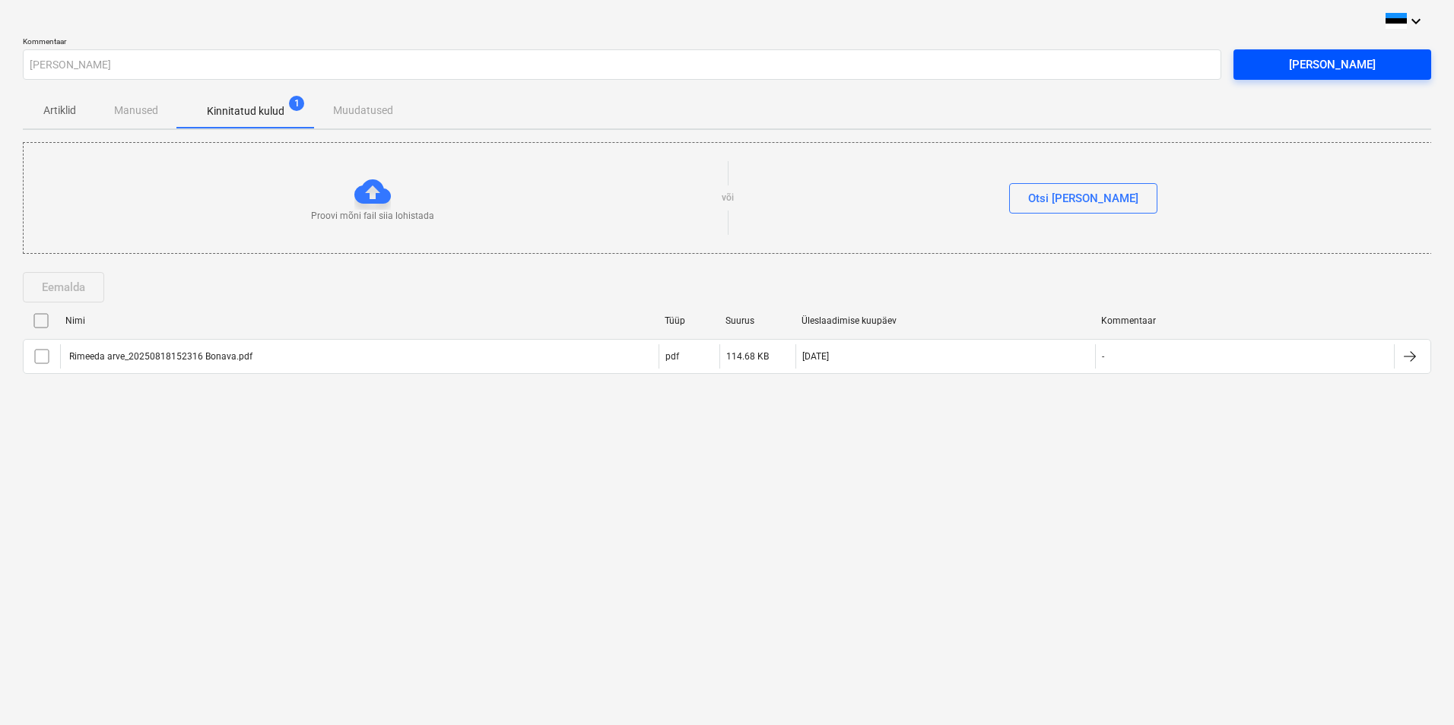
click at [1307, 65] on div "[PERSON_NAME]" at bounding box center [1332, 65] width 87 height 20
